Goal: Task Accomplishment & Management: Use online tool/utility

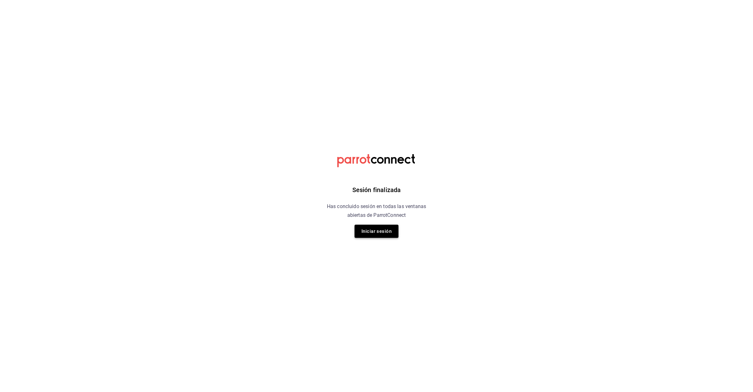
click at [388, 233] on button "Iniciar sesión" at bounding box center [376, 231] width 44 height 13
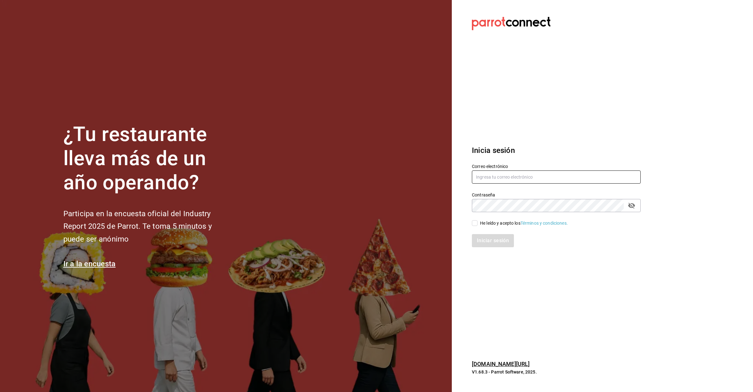
click at [513, 177] on input "text" at bounding box center [556, 177] width 169 height 13
type input "[EMAIL_ADDRESS][DOMAIN_NAME]"
drag, startPoint x: 485, startPoint y: 242, endPoint x: 477, endPoint y: 235, distance: 10.7
click at [484, 241] on div "Iniciar sesión" at bounding box center [556, 240] width 169 height 13
click at [473, 227] on div "Iniciar sesión" at bounding box center [552, 237] width 176 height 21
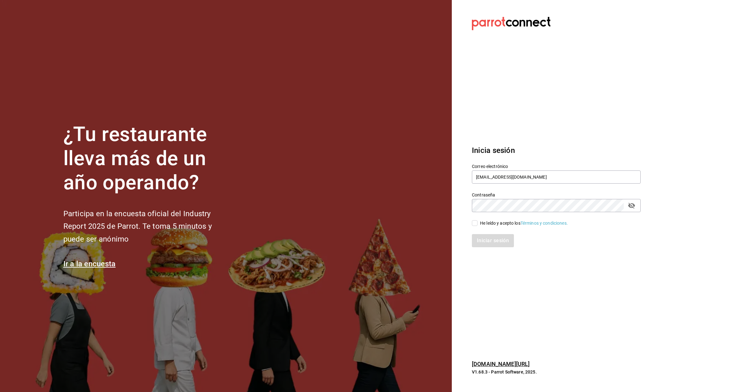
click at [474, 222] on input "He leído y acepto los Términos y condiciones." at bounding box center [475, 223] width 6 height 6
checkbox input "true"
click at [491, 236] on button "Iniciar sesión" at bounding box center [493, 240] width 43 height 13
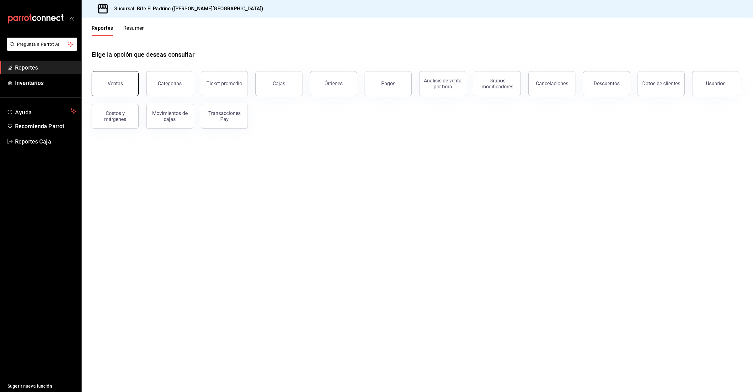
click at [119, 84] on div "Ventas" at bounding box center [115, 84] width 15 height 6
